Goal: Transaction & Acquisition: Purchase product/service

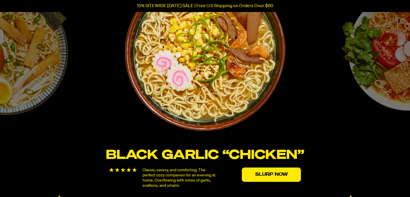
scroll to position [999, 0]
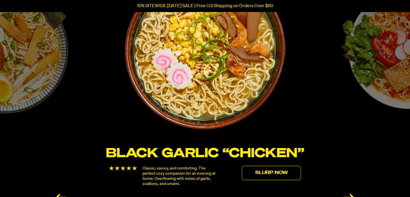
click at [263, 172] on link "Slurp Now" at bounding box center [271, 173] width 59 height 14
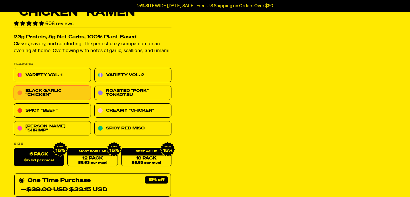
scroll to position [43, 0]
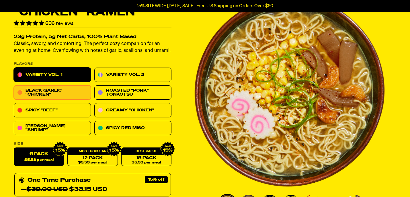
click at [75, 73] on link "Variety Vol. 1" at bounding box center [52, 75] width 77 height 14
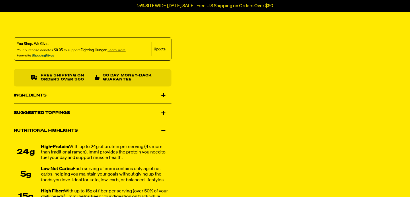
scroll to position [335, 0]
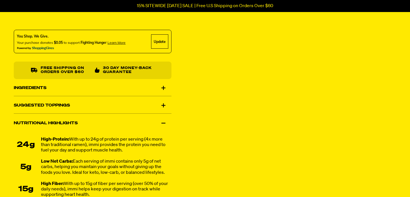
click at [164, 104] on div "Suggested Toppings" at bounding box center [93, 106] width 158 height 16
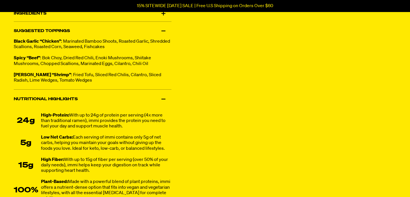
scroll to position [410, 0]
